Goal: Task Accomplishment & Management: Complete application form

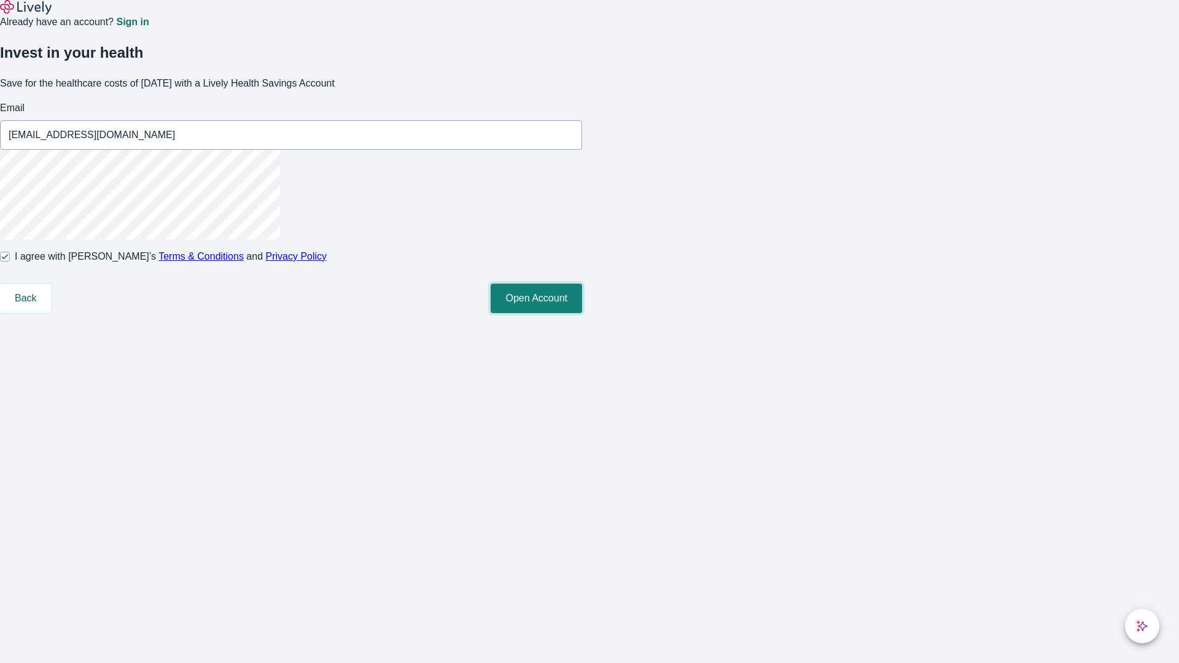
click at [582, 313] on button "Open Account" at bounding box center [536, 298] width 91 height 29
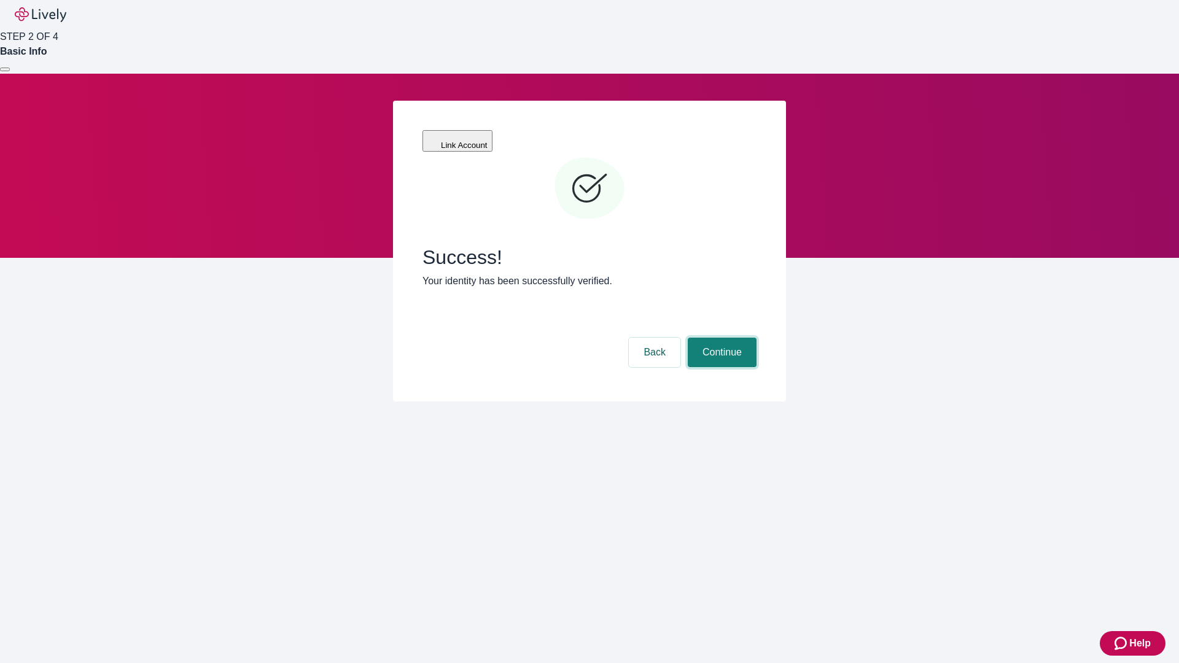
click at [720, 338] on button "Continue" at bounding box center [722, 352] width 69 height 29
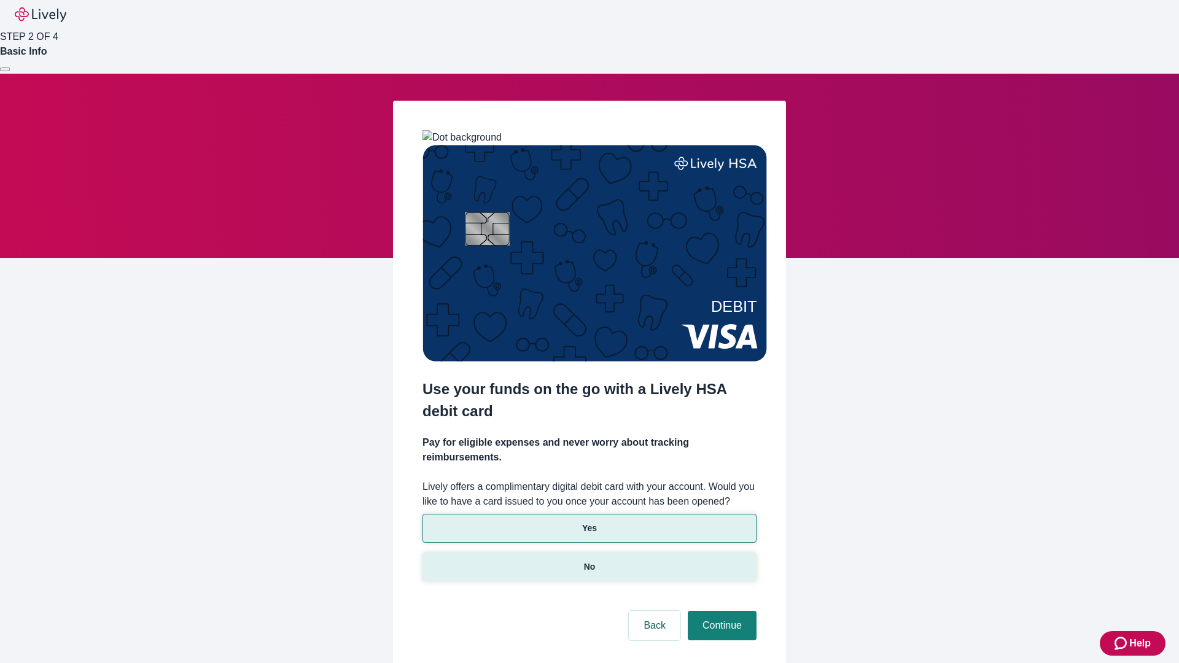
click at [589, 561] on p "No" at bounding box center [590, 567] width 12 height 13
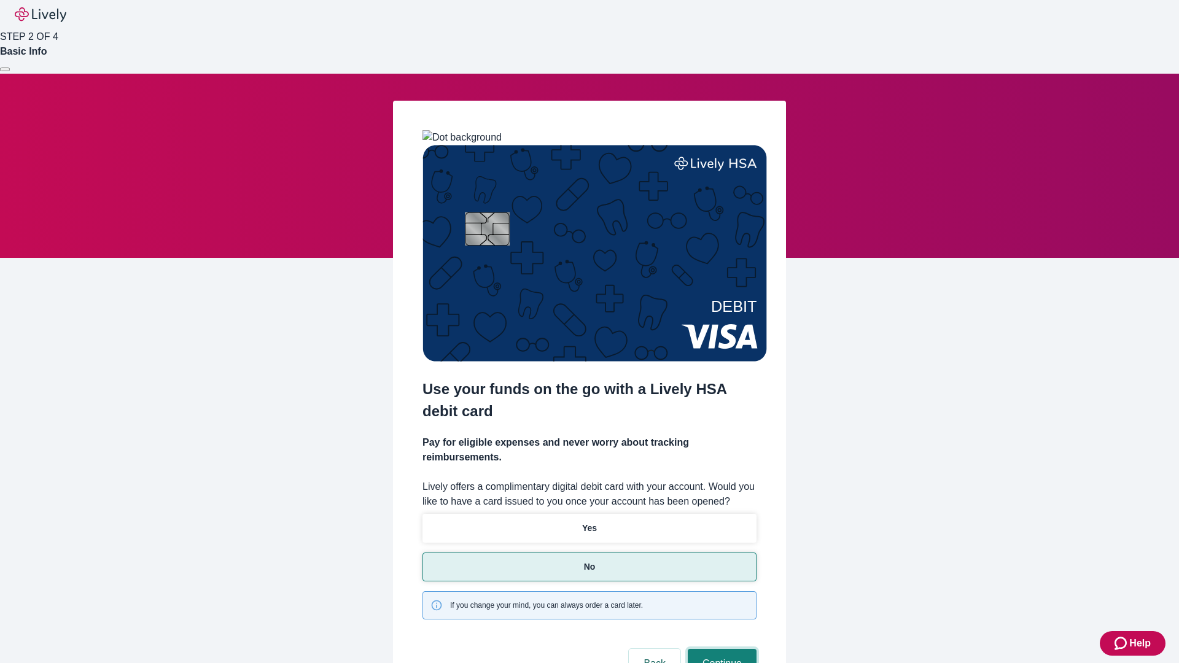
click at [720, 649] on button "Continue" at bounding box center [722, 663] width 69 height 29
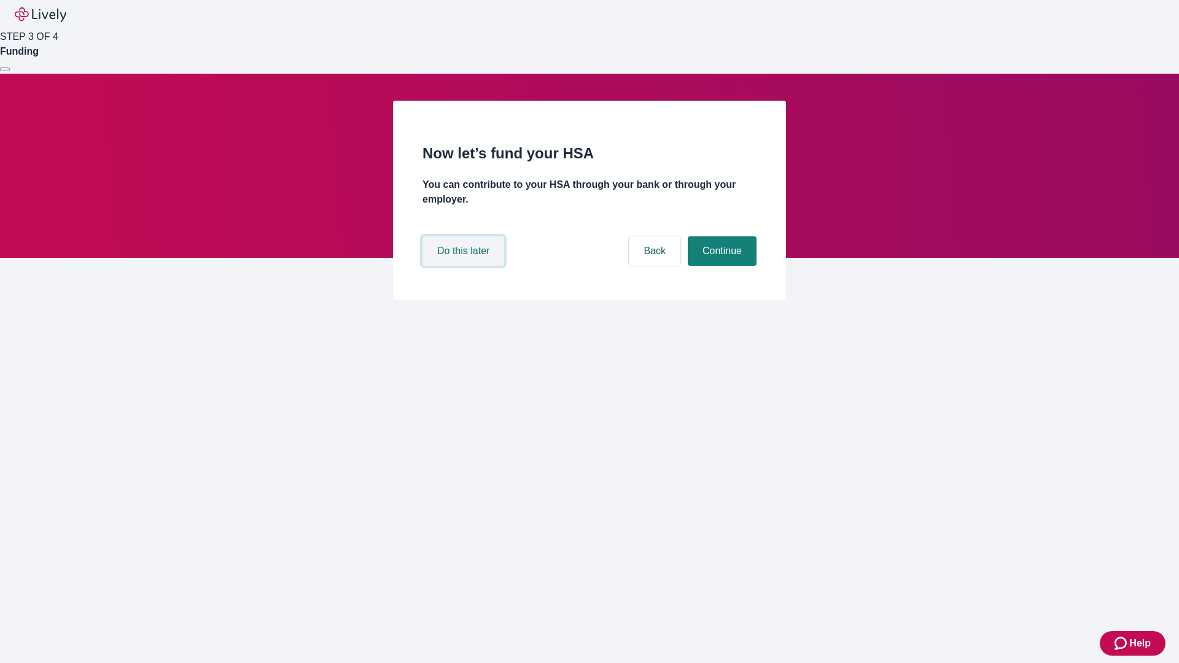
click at [465, 266] on button "Do this later" at bounding box center [463, 250] width 82 height 29
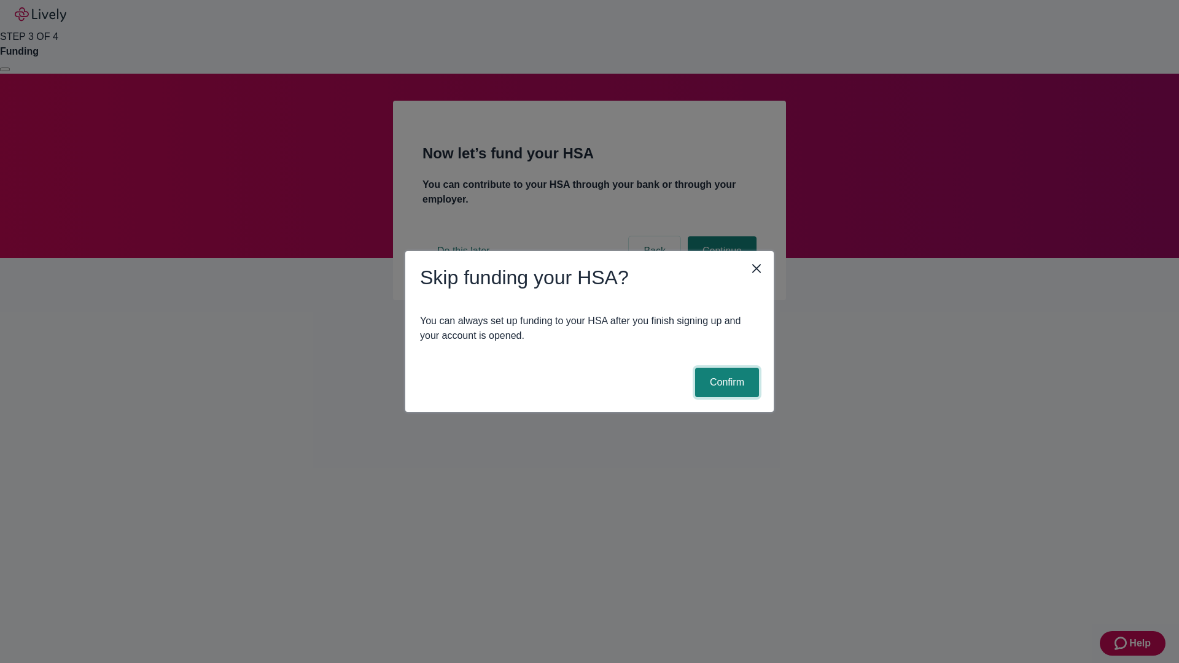
click at [725, 382] on button "Confirm" at bounding box center [727, 382] width 64 height 29
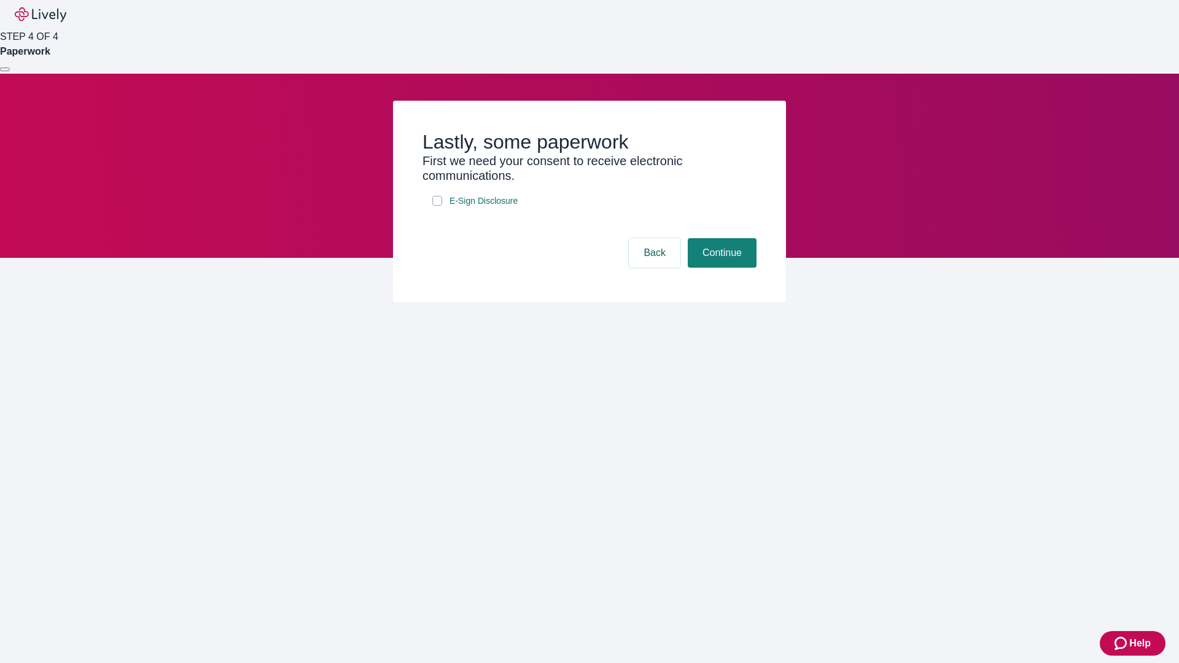
click at [437, 206] on input "E-Sign Disclosure" at bounding box center [437, 201] width 10 height 10
checkbox input "true"
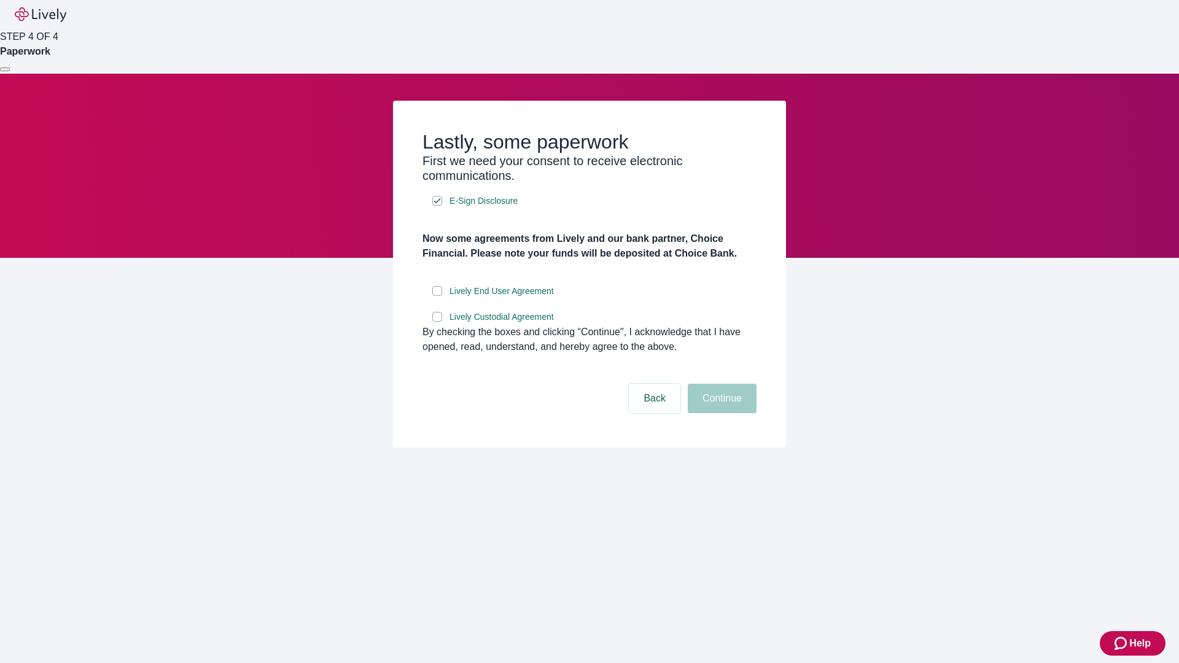
click at [437, 296] on input "Lively End User Agreement" at bounding box center [437, 291] width 10 height 10
checkbox input "true"
click at [437, 322] on input "Lively Custodial Agreement" at bounding box center [437, 317] width 10 height 10
checkbox input "true"
click at [720, 413] on button "Continue" at bounding box center [722, 398] width 69 height 29
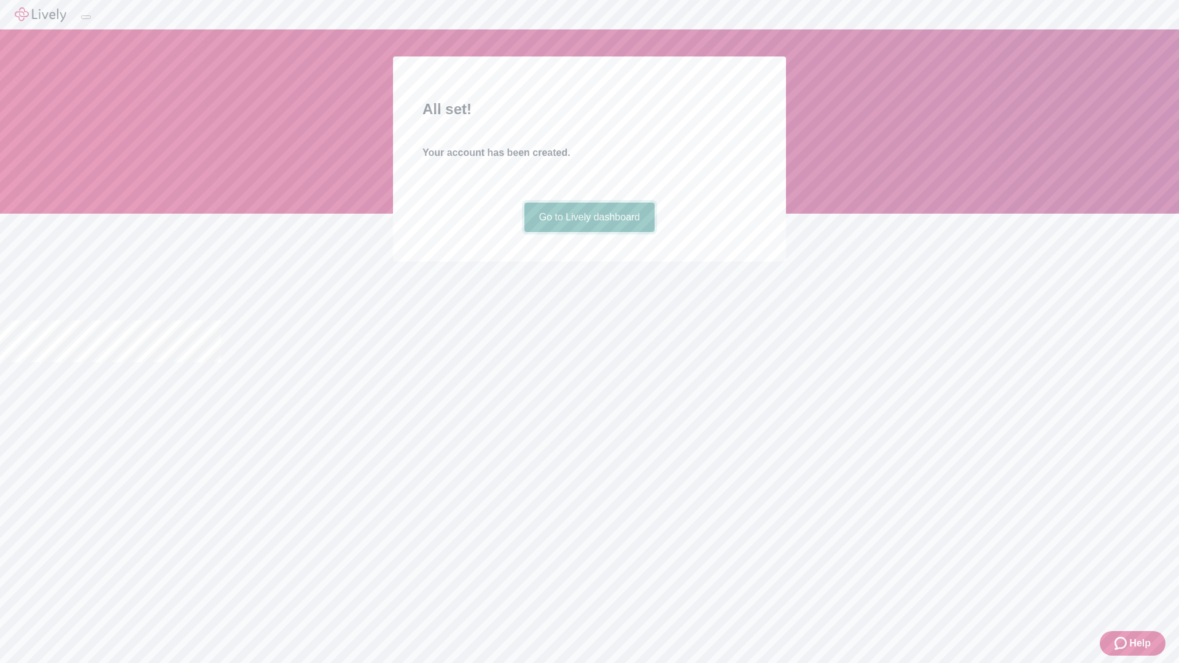
click at [589, 232] on link "Go to Lively dashboard" at bounding box center [589, 217] width 131 height 29
